Goal: Obtain resource: Obtain resource

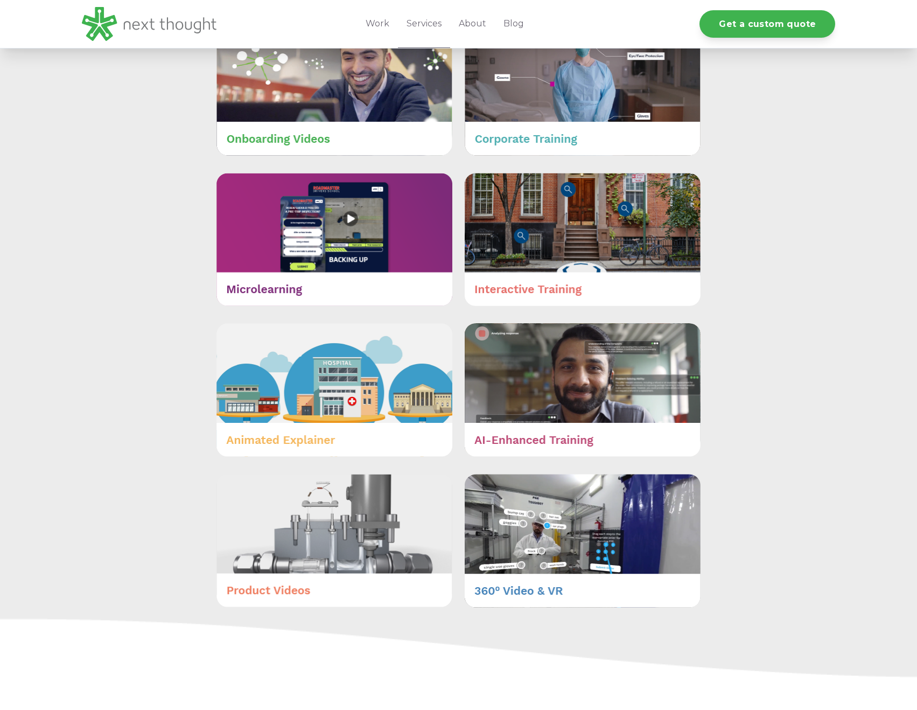
scroll to position [359, 0]
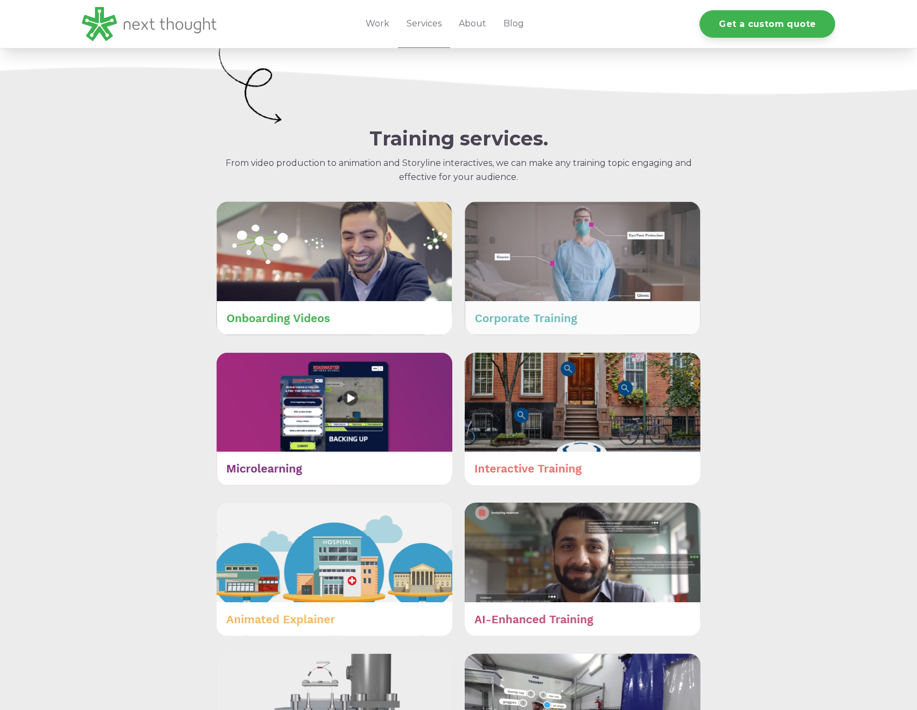
click at [565, 232] on img at bounding box center [583, 267] width 236 height 133
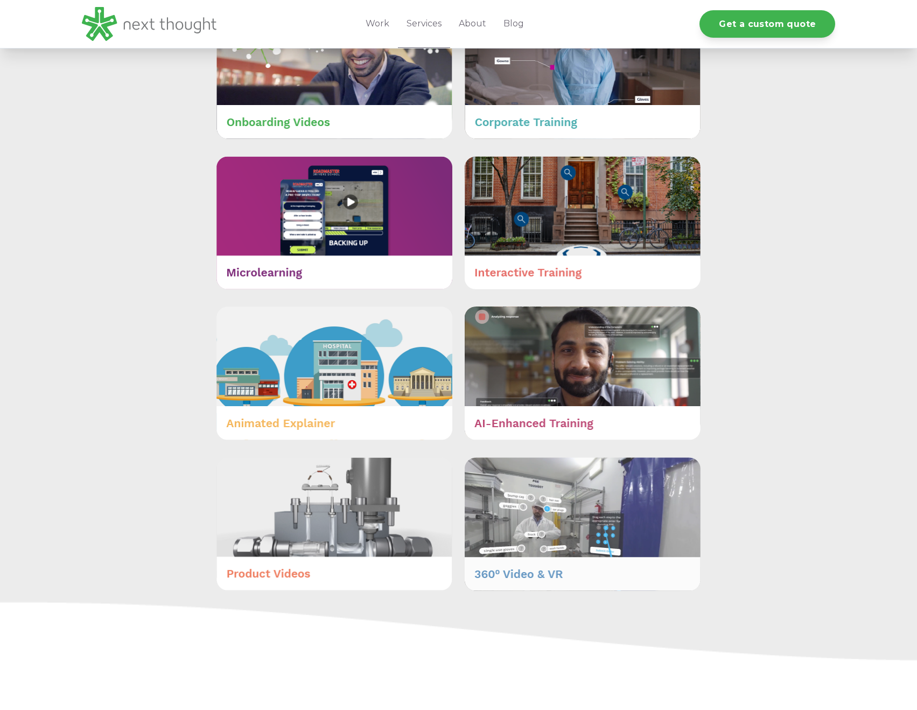
scroll to position [529, 0]
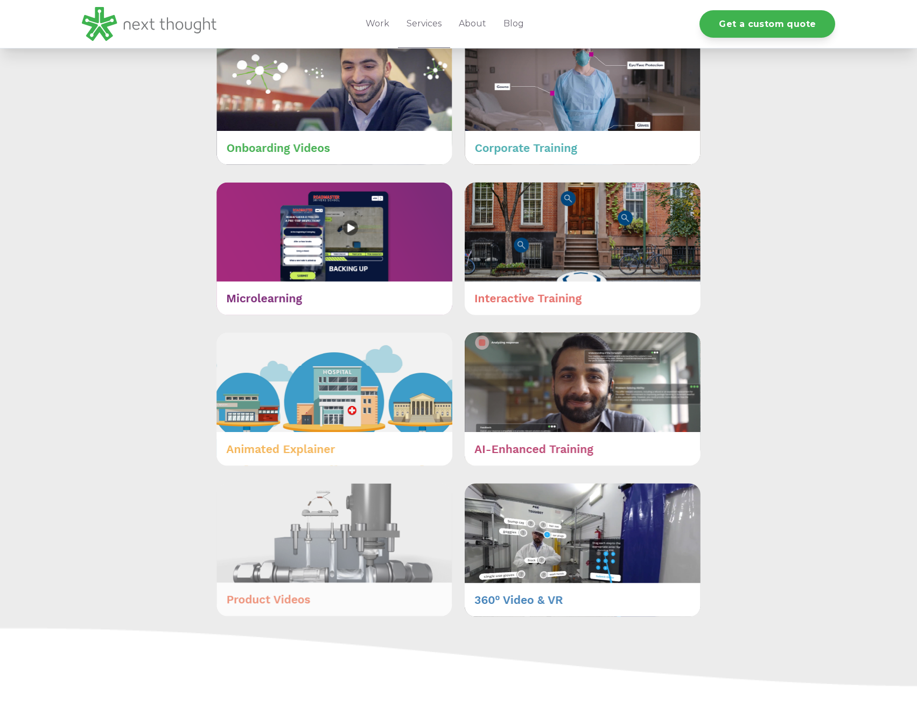
click at [285, 534] on img at bounding box center [334, 549] width 236 height 133
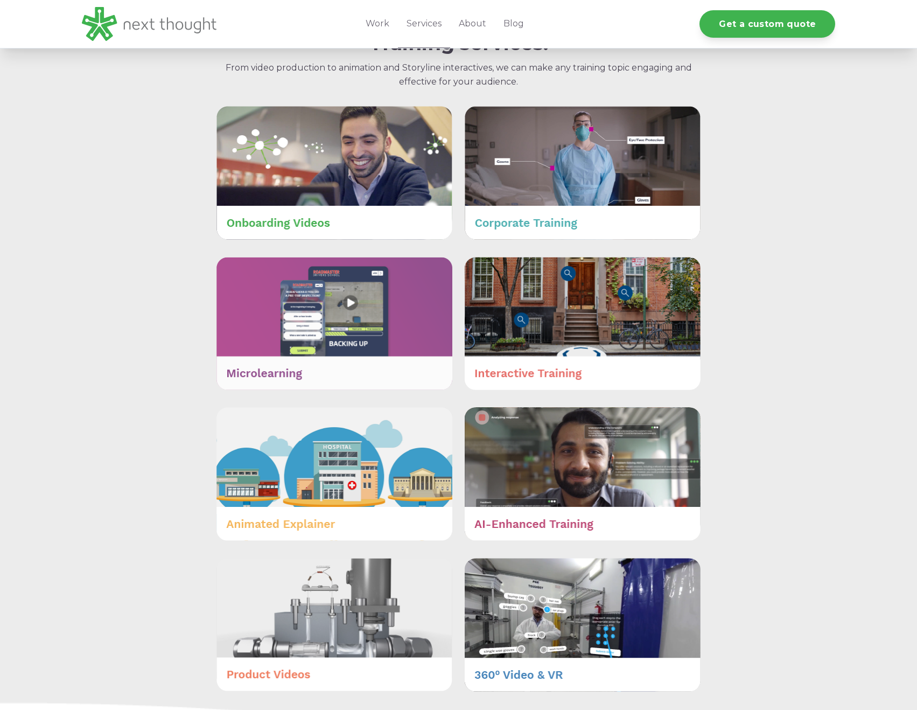
click at [316, 306] on img at bounding box center [334, 324] width 236 height 134
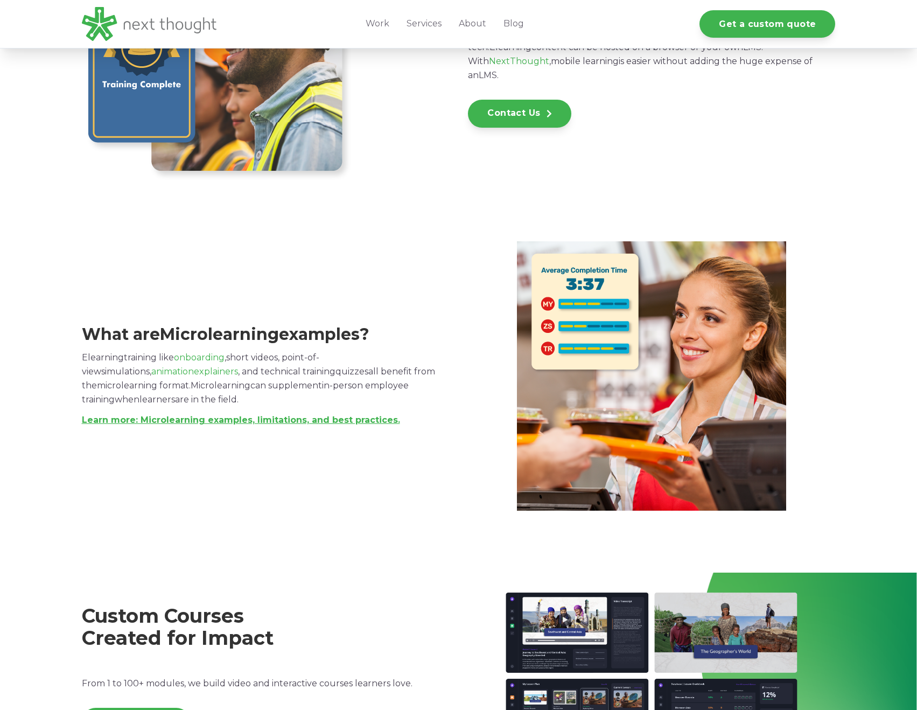
scroll to position [1077, 0]
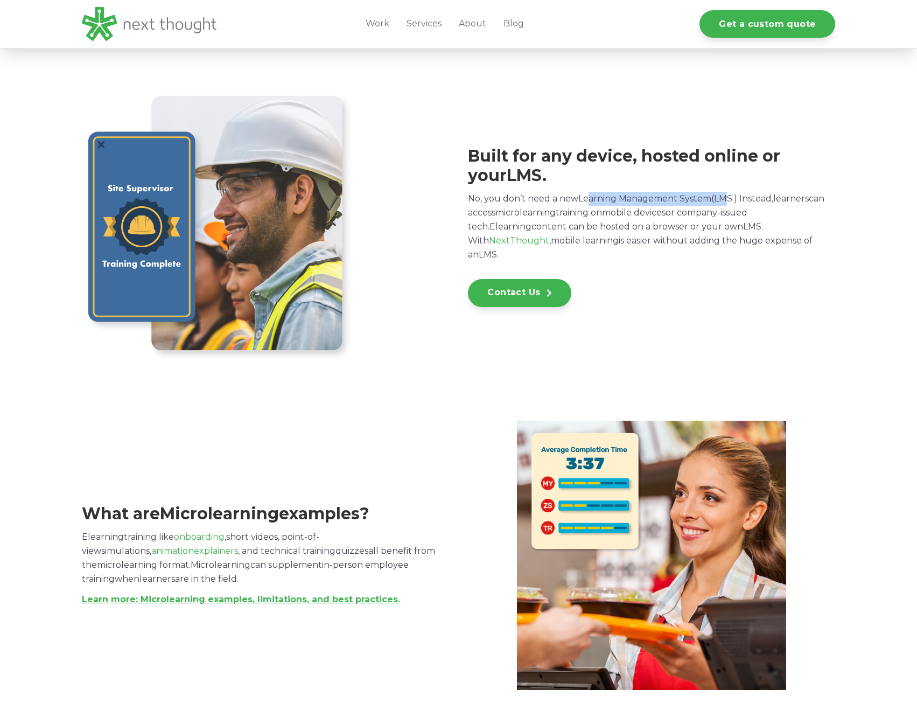
drag, startPoint x: 591, startPoint y: 199, endPoint x: 730, endPoint y: 206, distance: 139.7
click at [730, 206] on p "No, you don’t need a new Learning Management System ( LMS .) Instead, learners …" at bounding box center [650, 227] width 365 height 70
click at [731, 204] on span "LMS" at bounding box center [723, 198] width 18 height 10
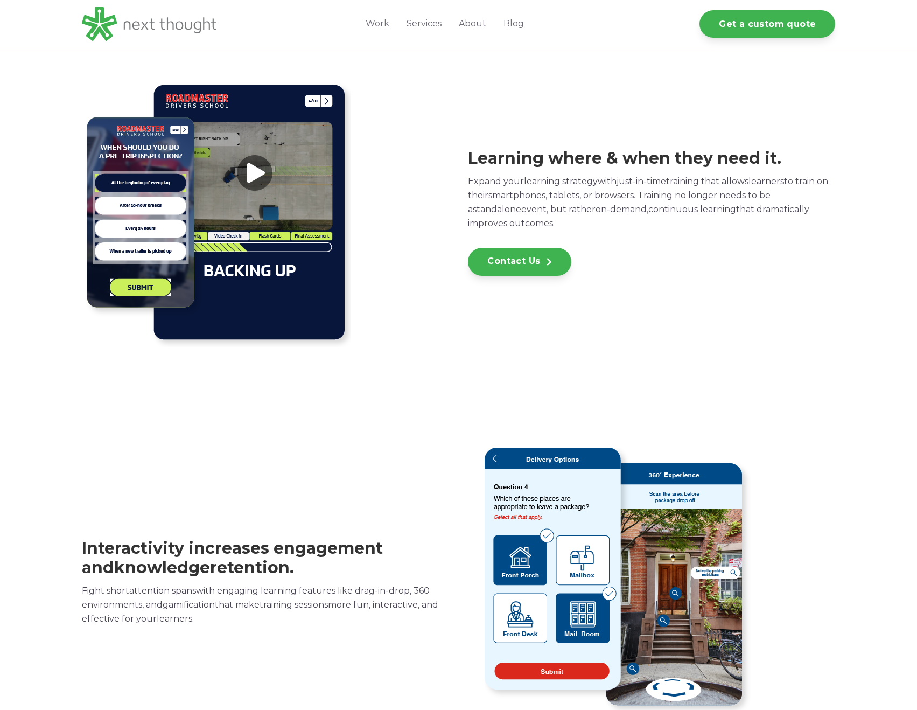
scroll to position [0, 0]
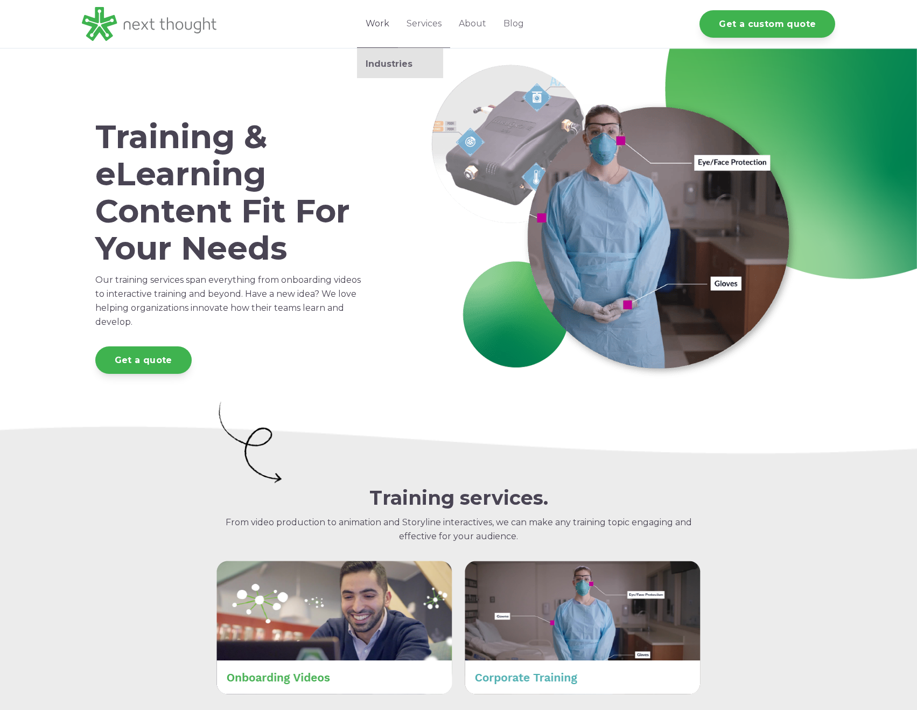
click at [383, 69] on ul "Industries" at bounding box center [400, 63] width 86 height 30
click at [383, 66] on link "Industries" at bounding box center [400, 64] width 86 height 11
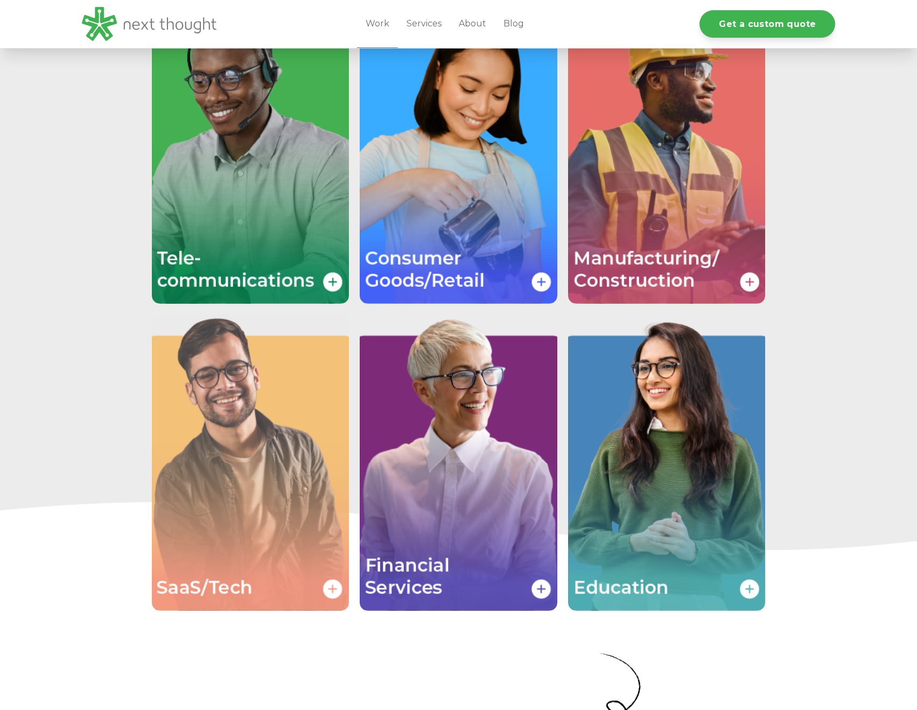
scroll to position [2007, 0]
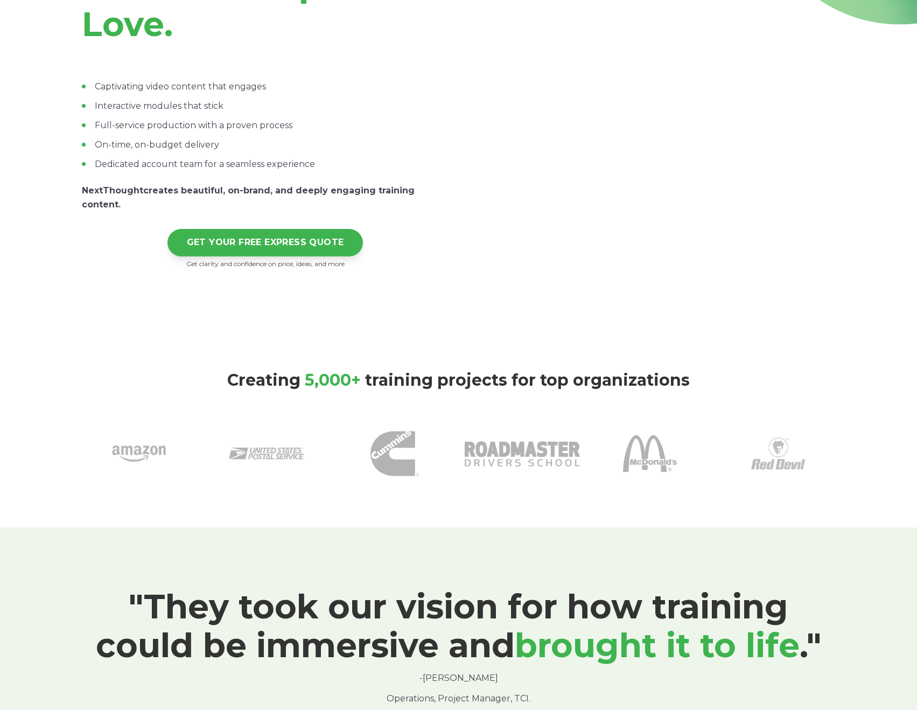
scroll to position [26, 0]
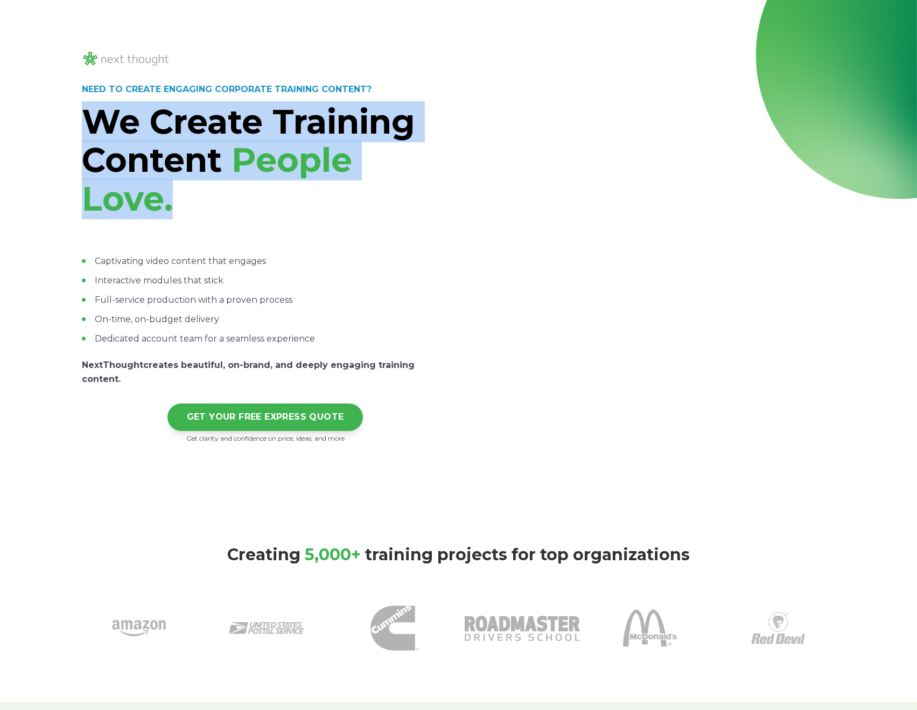
drag, startPoint x: 89, startPoint y: 129, endPoint x: 265, endPoint y: 187, distance: 185.6
click at [265, 187] on h1 "We Create Training Content People Love." at bounding box center [265, 160] width 367 height 115
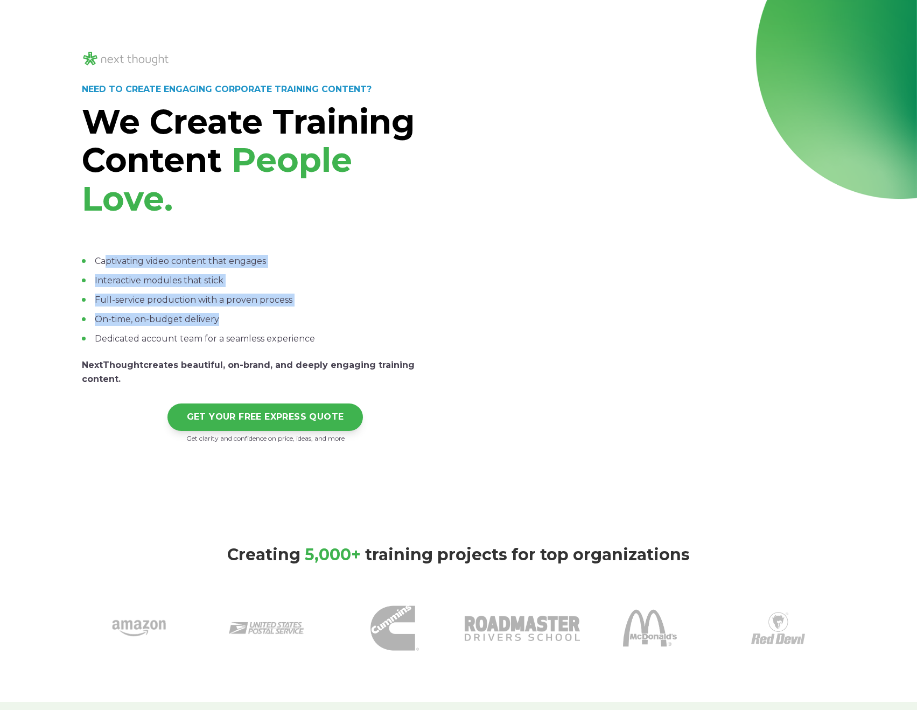
drag, startPoint x: 108, startPoint y: 260, endPoint x: 258, endPoint y: 324, distance: 163.6
click at [258, 324] on ul "Captivating video content that engages Interactive modules that stick Full-serv…" at bounding box center [265, 300] width 367 height 90
click at [262, 320] on li "On-time, on-budget delivery" at bounding box center [265, 319] width 367 height 13
drag, startPoint x: 149, startPoint y: 292, endPoint x: 230, endPoint y: 330, distance: 89.1
click at [227, 330] on ul "Captivating video content that engages Interactive modules that stick Full-serv…" at bounding box center [265, 300] width 367 height 90
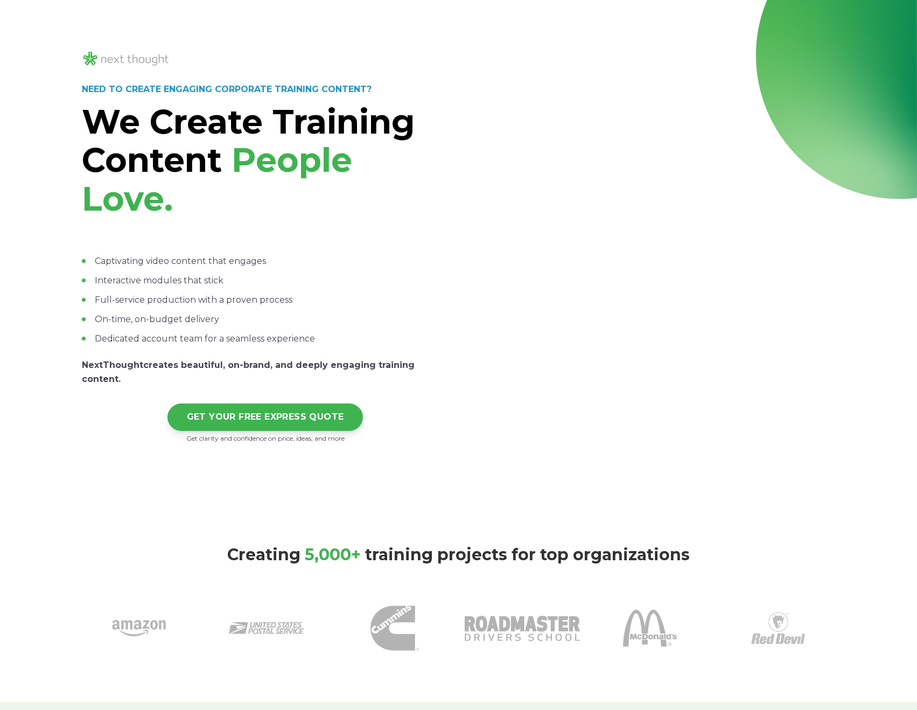
click at [234, 330] on ul "Captivating video content that engages Interactive modules that stick Full-serv…" at bounding box center [265, 300] width 367 height 90
drag, startPoint x: 162, startPoint y: 363, endPoint x: 359, endPoint y: 373, distance: 197.4
click at [359, 373] on div "NEED TO CREATE ENGAGING CORPORATE TRAINING CONTENT? We Create Training Content …" at bounding box center [265, 238] width 367 height 411
click at [101, 363] on strong "NextThought" at bounding box center [112, 365] width 61 height 10
drag, startPoint x: 158, startPoint y: 363, endPoint x: 310, endPoint y: 363, distance: 151.9
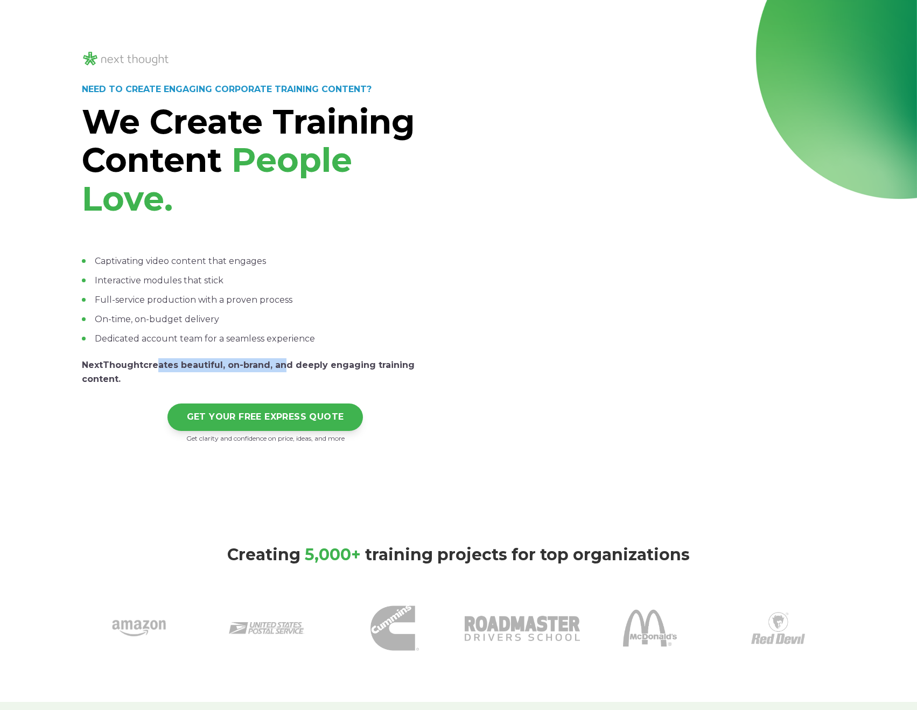
click at [285, 370] on p "NextThought creates beautiful, on-brand, and deeply engaging training content." at bounding box center [265, 372] width 367 height 28
click at [311, 363] on span "creates beautiful, on-brand, and deeply engaging training content." at bounding box center [248, 372] width 333 height 24
drag, startPoint x: 312, startPoint y: 365, endPoint x: 439, endPoint y: 376, distance: 127.1
click at [439, 376] on div "NEED TO CREATE ENGAGING CORPORATE TRAINING CONTENT? We Create Training Content …" at bounding box center [265, 238] width 367 height 411
click at [415, 367] on span "creates beautiful, on-brand, and deeply engaging training content." at bounding box center [248, 372] width 333 height 24
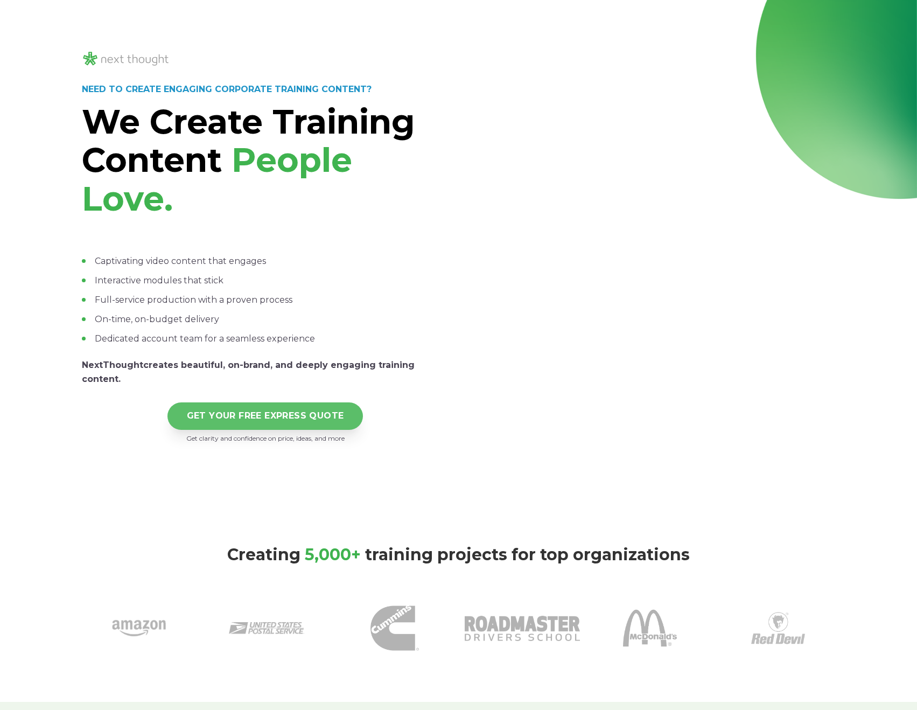
click at [311, 406] on link "GET YOUR FREE EXPRESS QUOTE" at bounding box center [265, 415] width 196 height 27
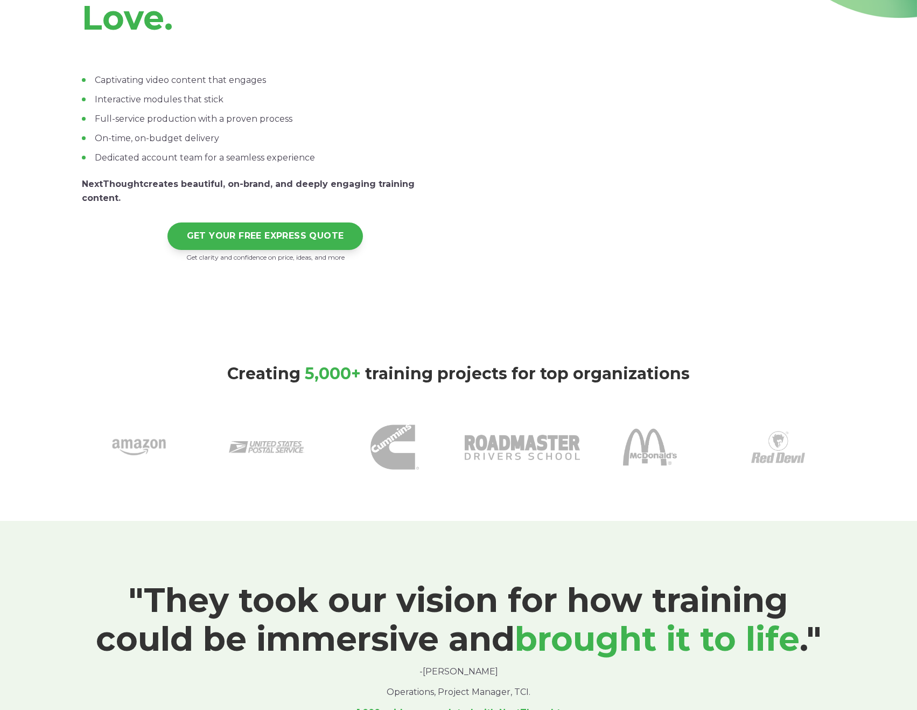
scroll to position [0, 0]
